Goal: Information Seeking & Learning: Understand process/instructions

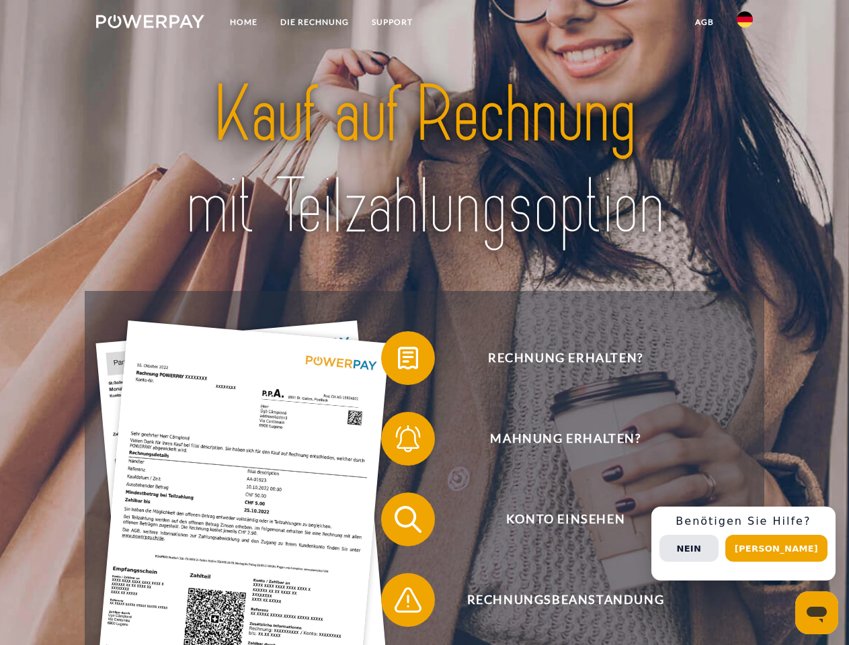
click at [150, 24] on img at bounding box center [150, 21] width 108 height 13
click at [745, 24] on img at bounding box center [745, 19] width 16 height 16
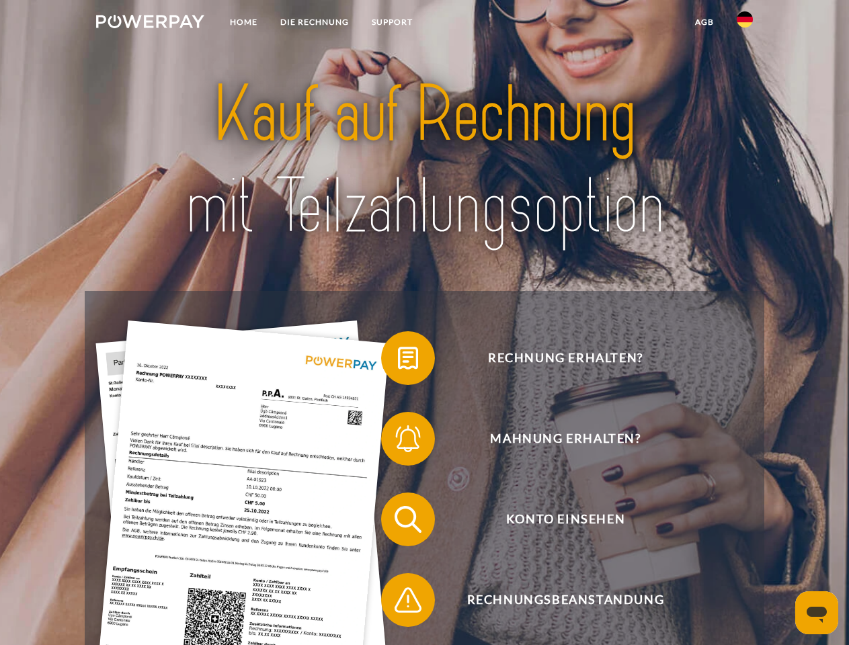
click at [704, 22] on link "agb" at bounding box center [705, 22] width 42 height 24
click at [398, 361] on span at bounding box center [387, 358] width 67 height 67
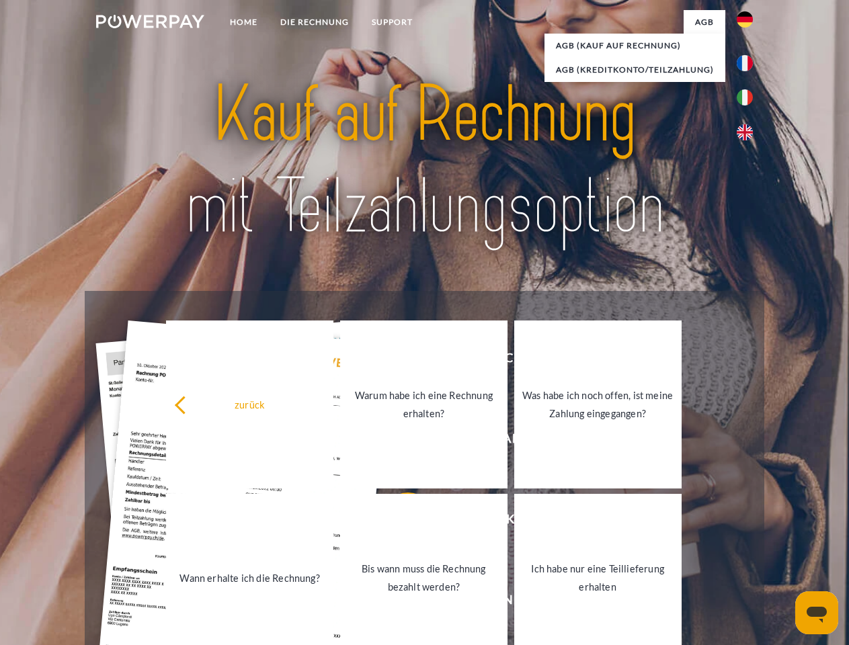
click at [398, 442] on link "Warum habe ich eine Rechnung erhalten?" at bounding box center [423, 405] width 167 height 168
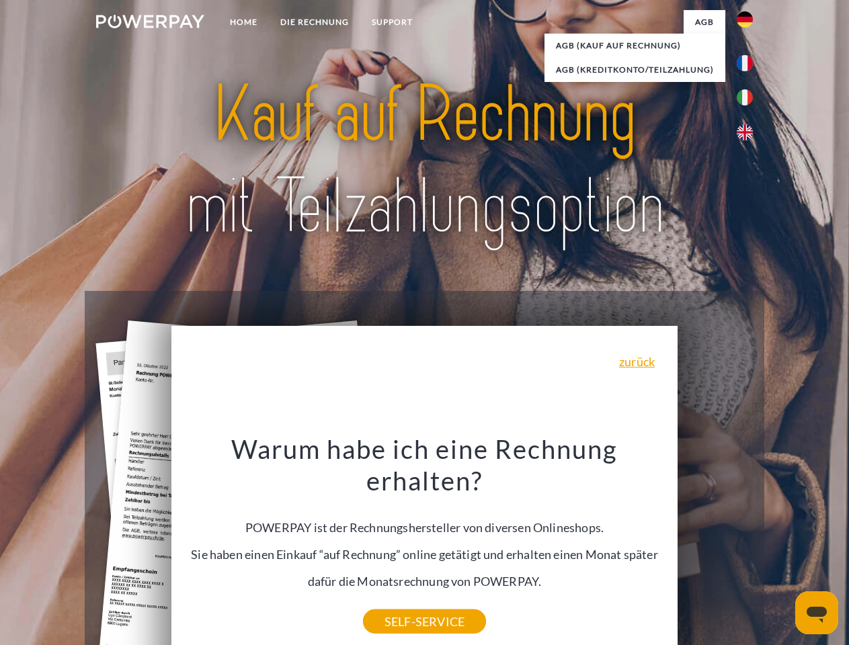
click at [398, 522] on div "Warum habe ich eine Rechnung erhalten? POWERPAY ist der Rechnungshersteller von…" at bounding box center [425, 527] width 491 height 189
click at [398, 603] on div "Warum habe ich eine Rechnung erhalten? POWERPAY ist der Rechnungshersteller von…" at bounding box center [425, 527] width 491 height 189
click at [748, 544] on div "Rechnung erhalten? Mahnung erhalten? Konto einsehen" at bounding box center [424, 560] width 679 height 538
click at [715, 547] on span "Konto einsehen" at bounding box center [565, 520] width 329 height 54
click at [781, 549] on header "Home DIE RECHNUNG SUPPORT" at bounding box center [424, 464] width 849 height 929
